Goal: Navigation & Orientation: Go to known website

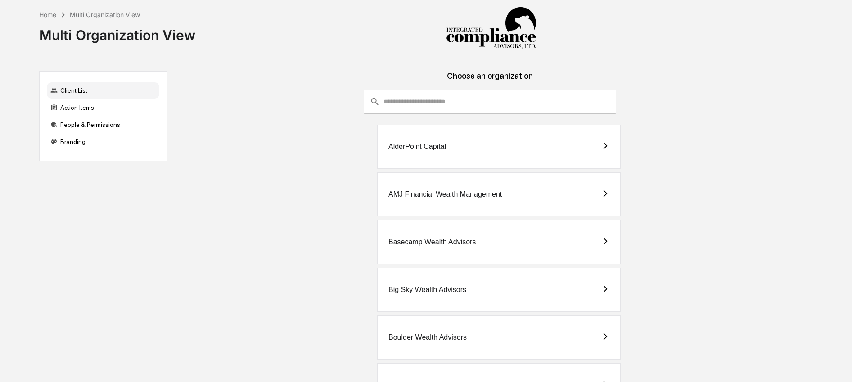
click at [403, 107] on input "consultant-dashboard__filter-organizations-search-bar" at bounding box center [499, 102] width 233 height 24
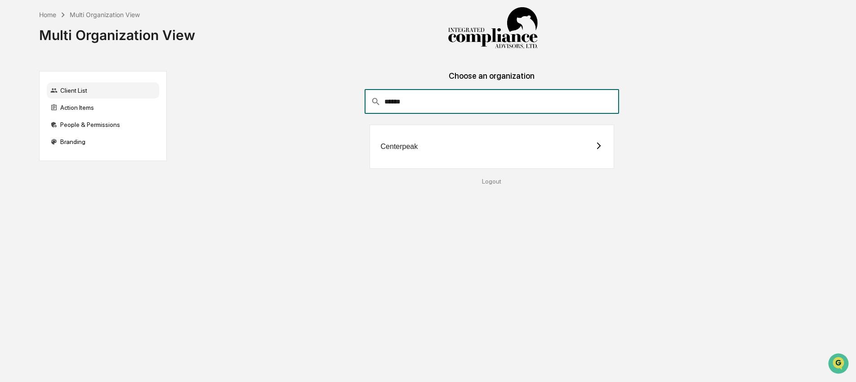
type input "******"
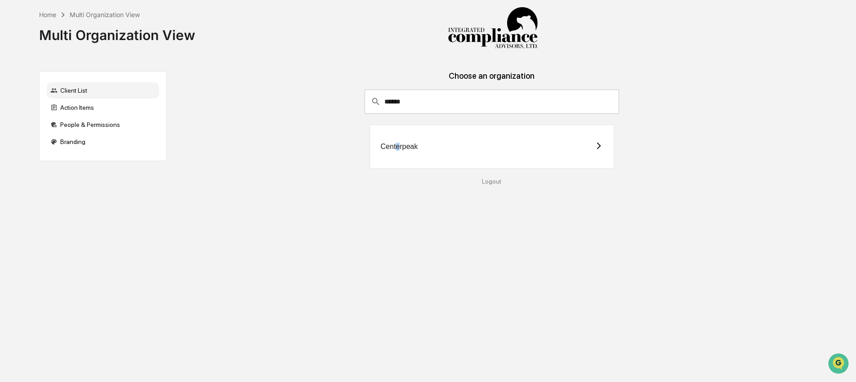
click at [399, 147] on div "Centerpeak" at bounding box center [399, 147] width 37 height 8
